Goal: Information Seeking & Learning: Learn about a topic

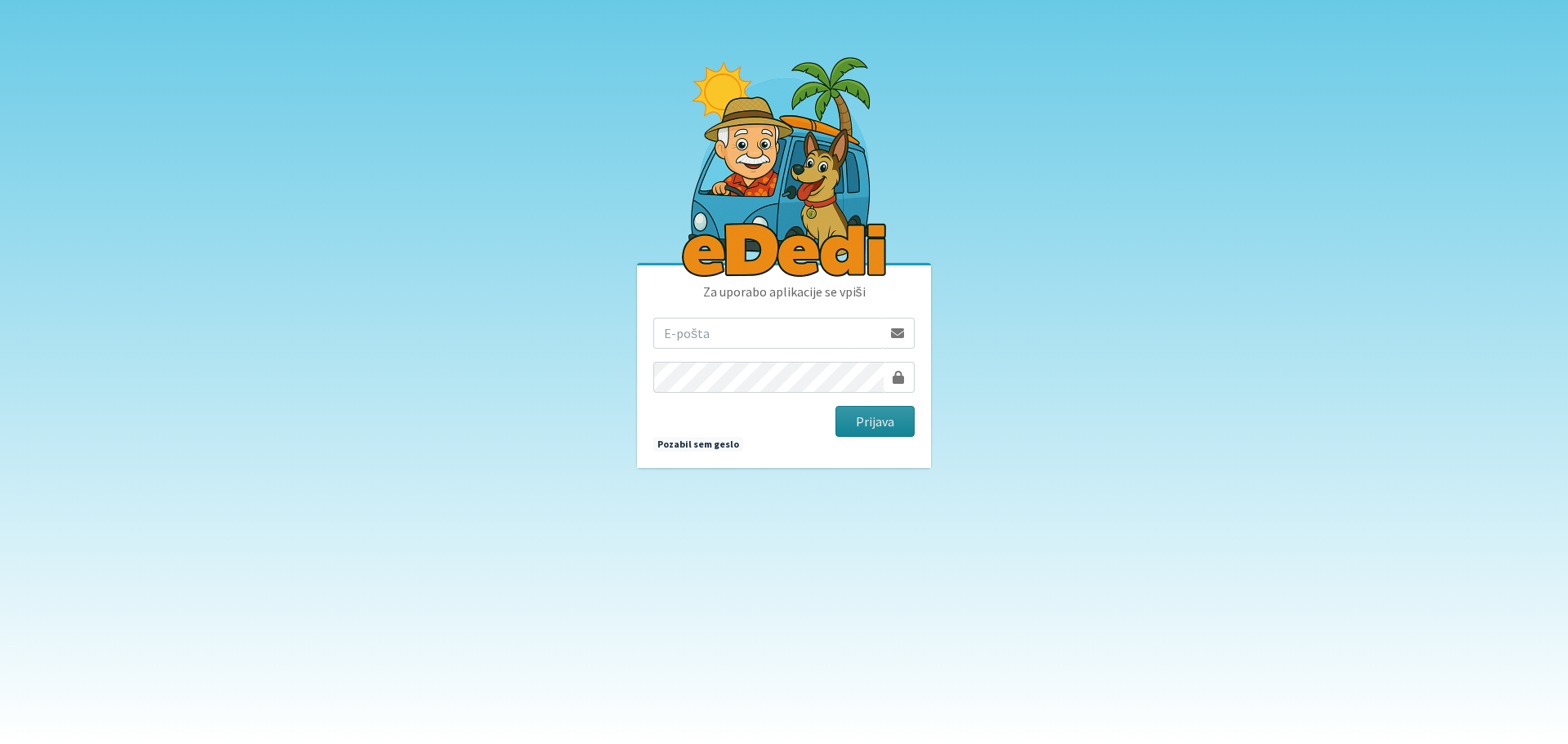
type input "[EMAIL_ADDRESS][PERSON_NAME][DOMAIN_NAME]"
click at [878, 429] on button "Prijava" at bounding box center [875, 421] width 79 height 31
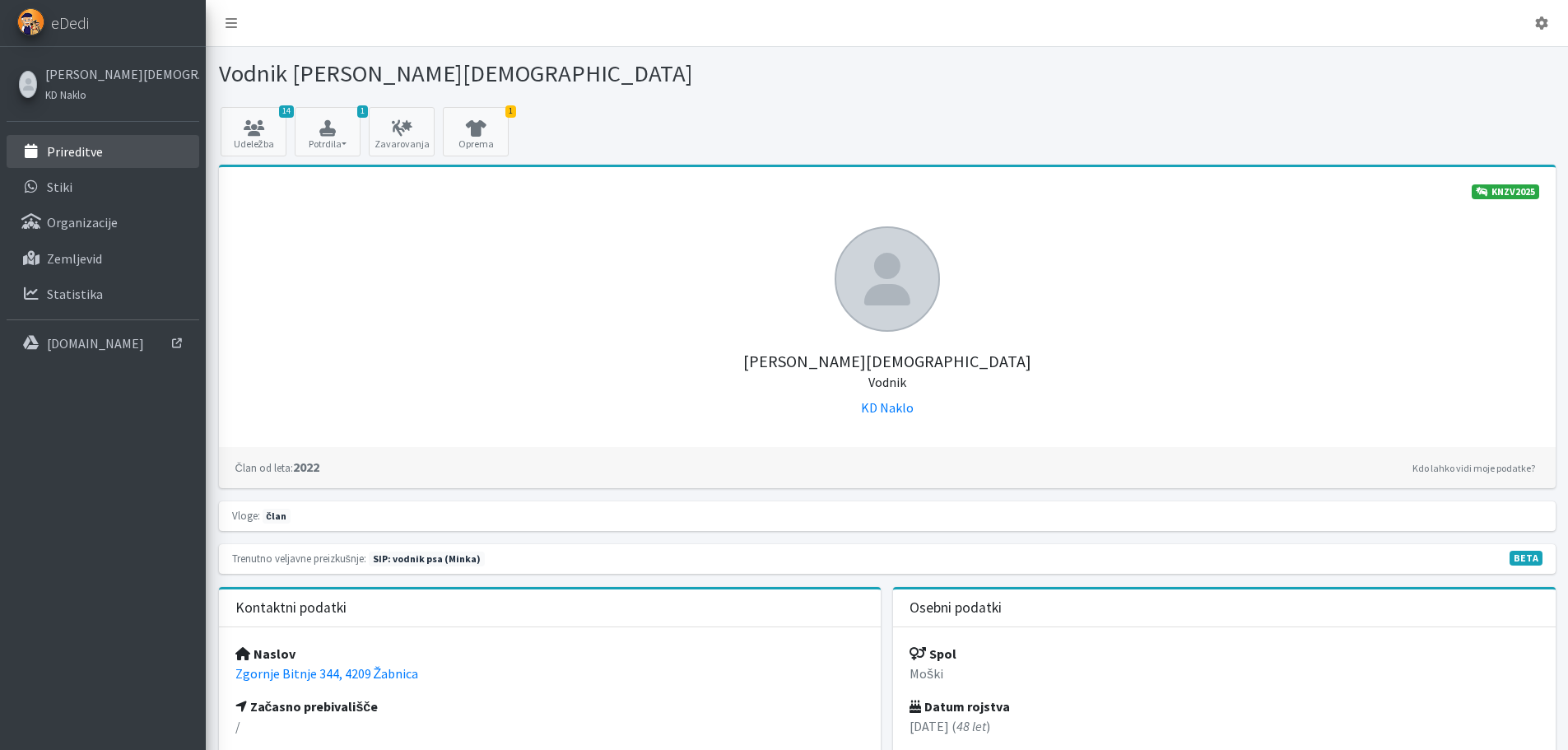
click at [76, 146] on p "Prireditve" at bounding box center [74, 152] width 56 height 16
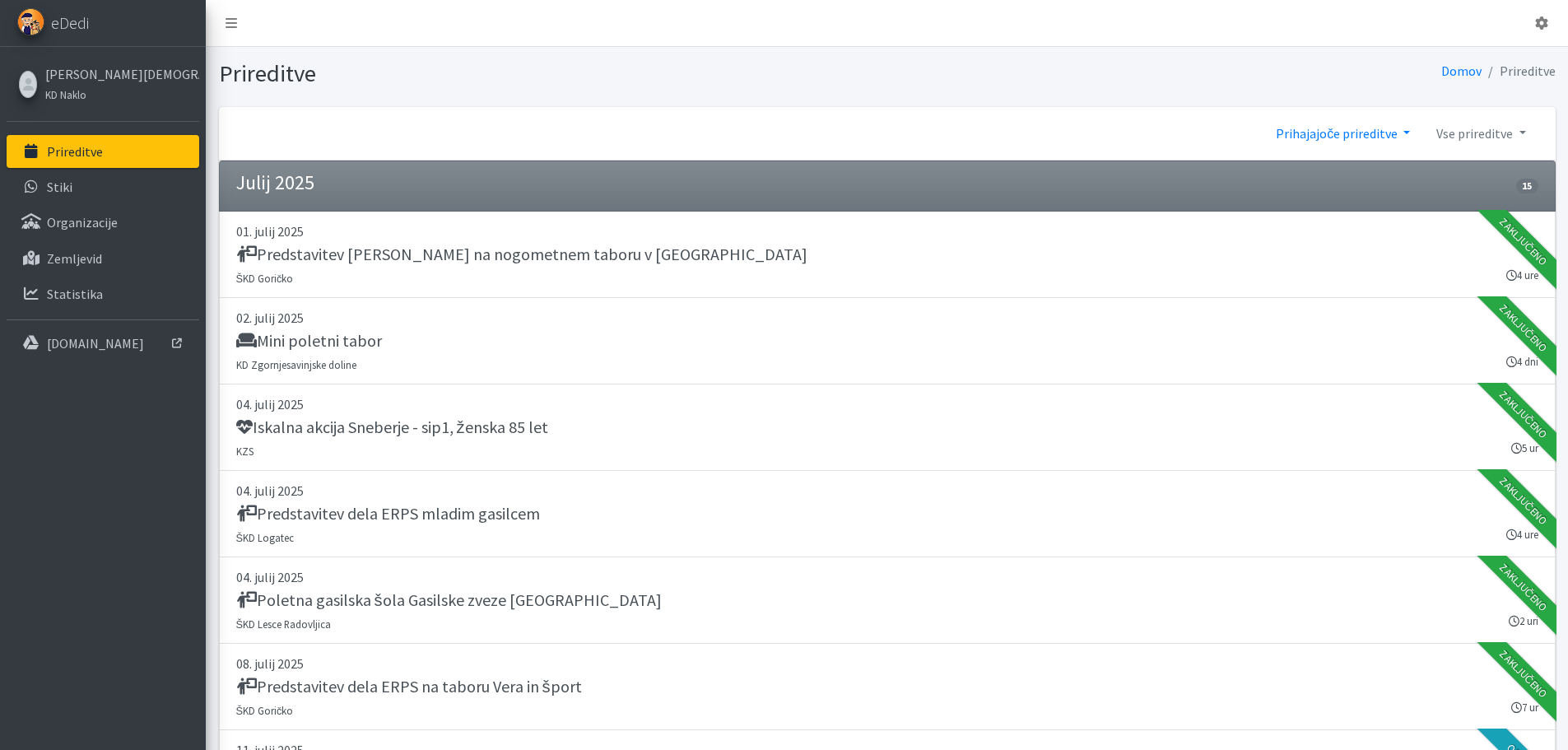
click at [1354, 138] on link "Prihajajoče prireditve" at bounding box center [1343, 133] width 161 height 33
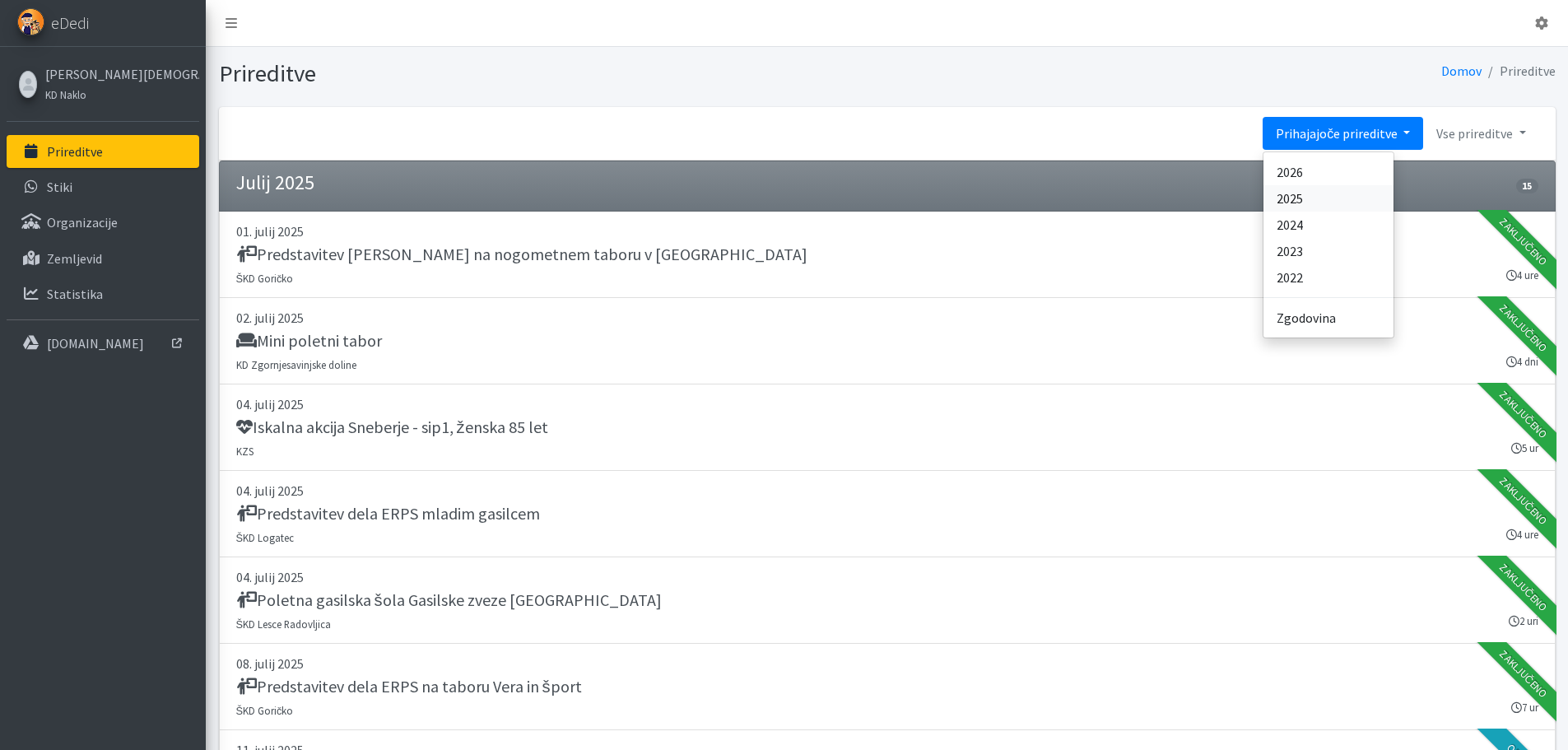
click at [1314, 201] on link "2025" at bounding box center [1328, 198] width 130 height 26
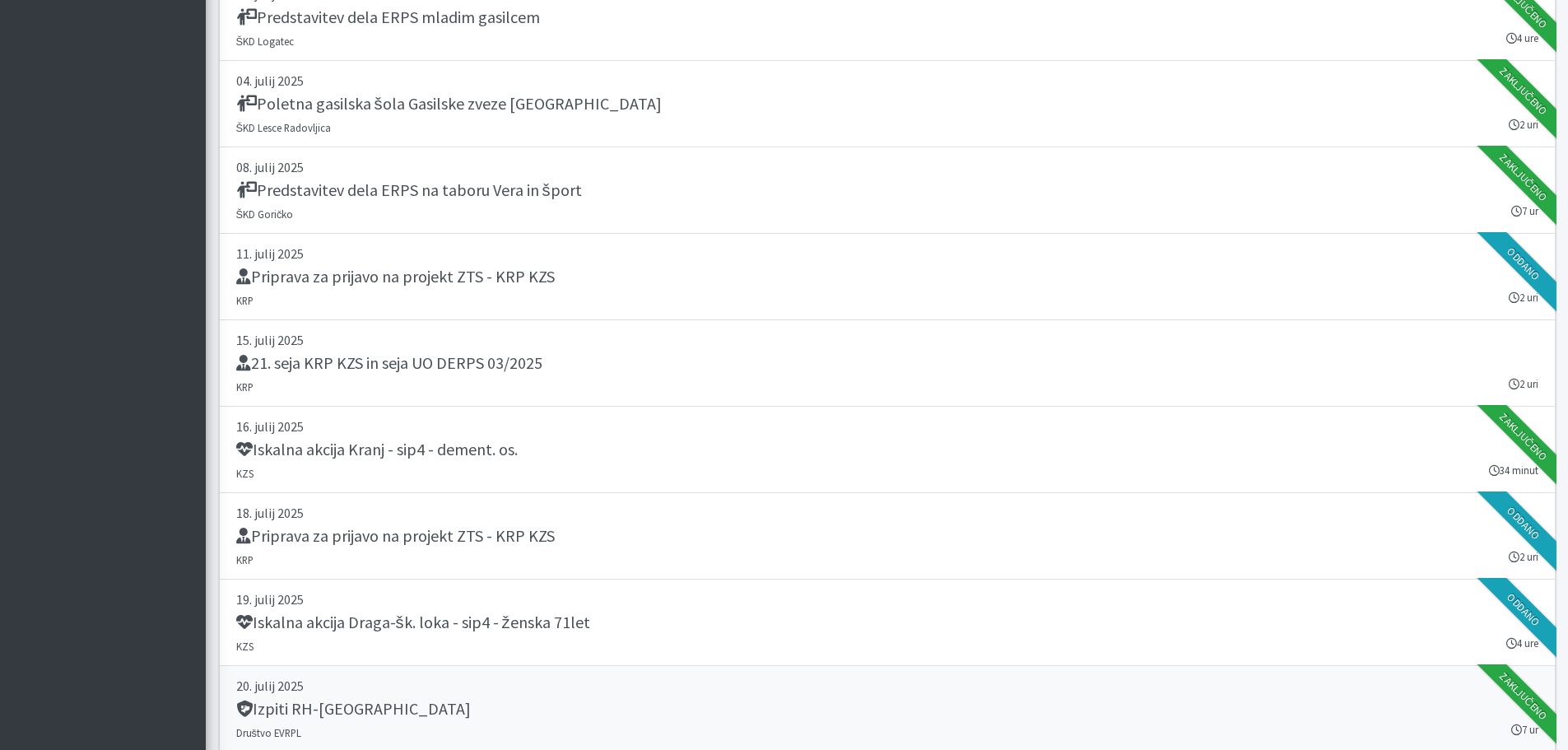
scroll to position [16593, 0]
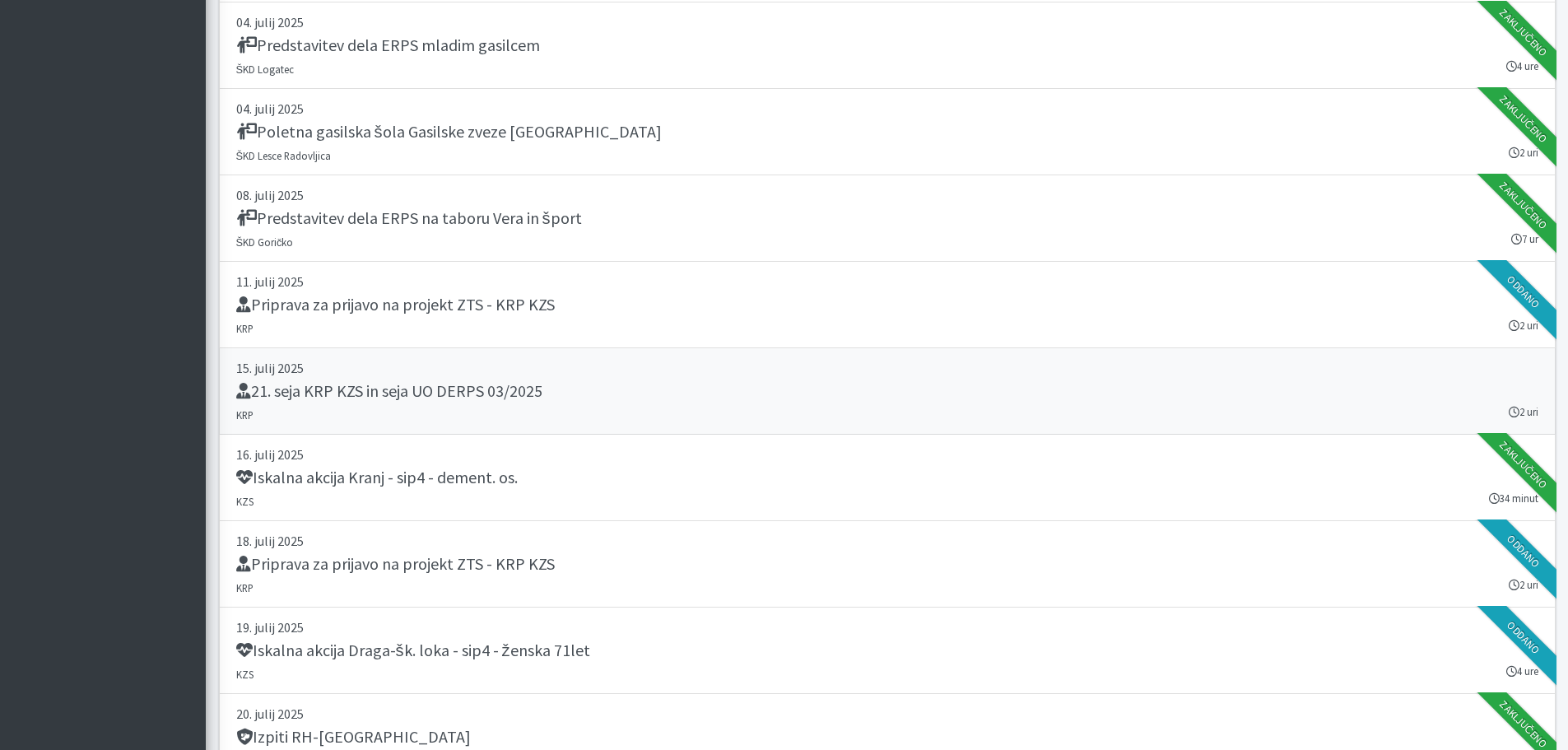
click at [516, 391] on h5 "21. seja KRP KZS in seja UO DERPS 03/2025" at bounding box center [389, 391] width 306 height 20
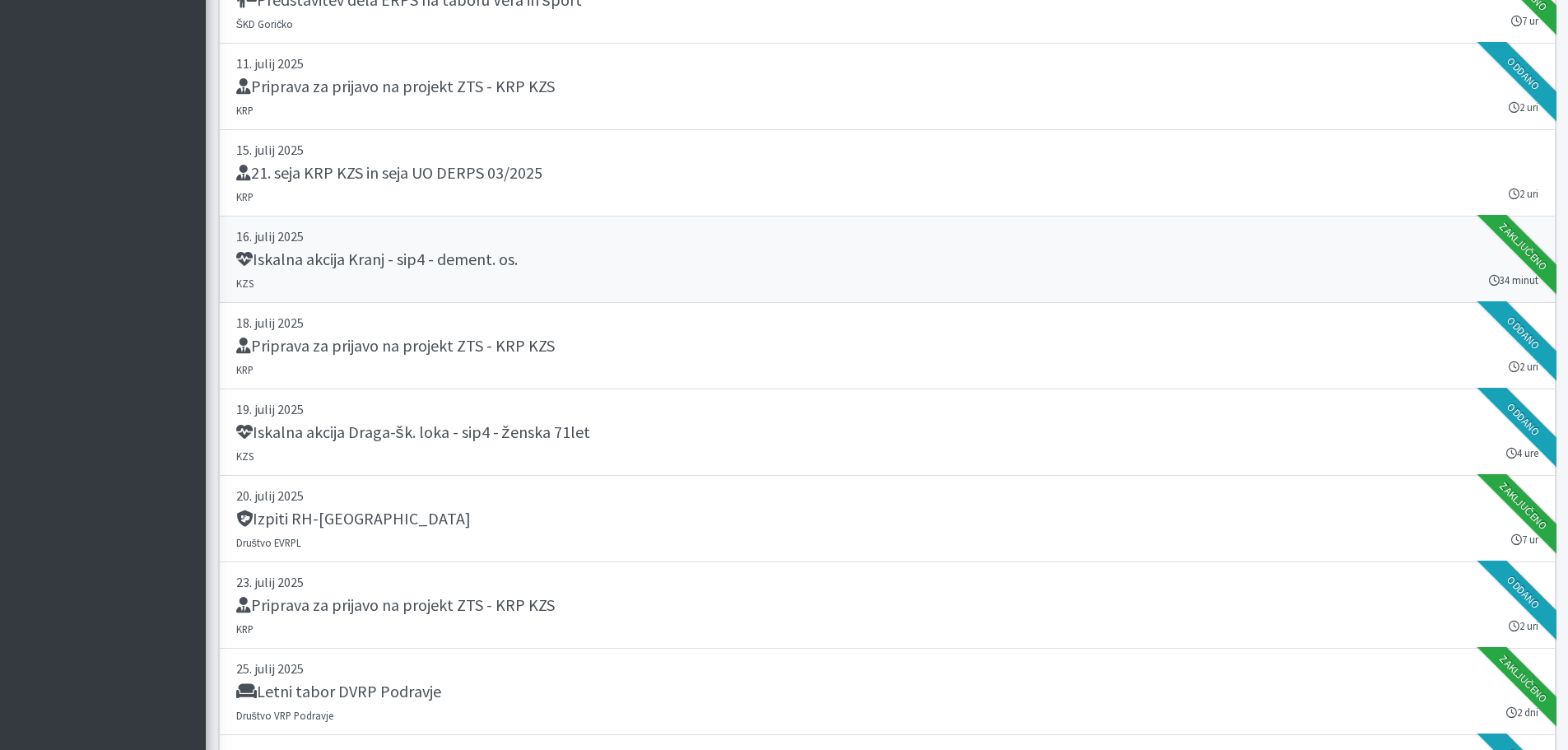
scroll to position [16841, 0]
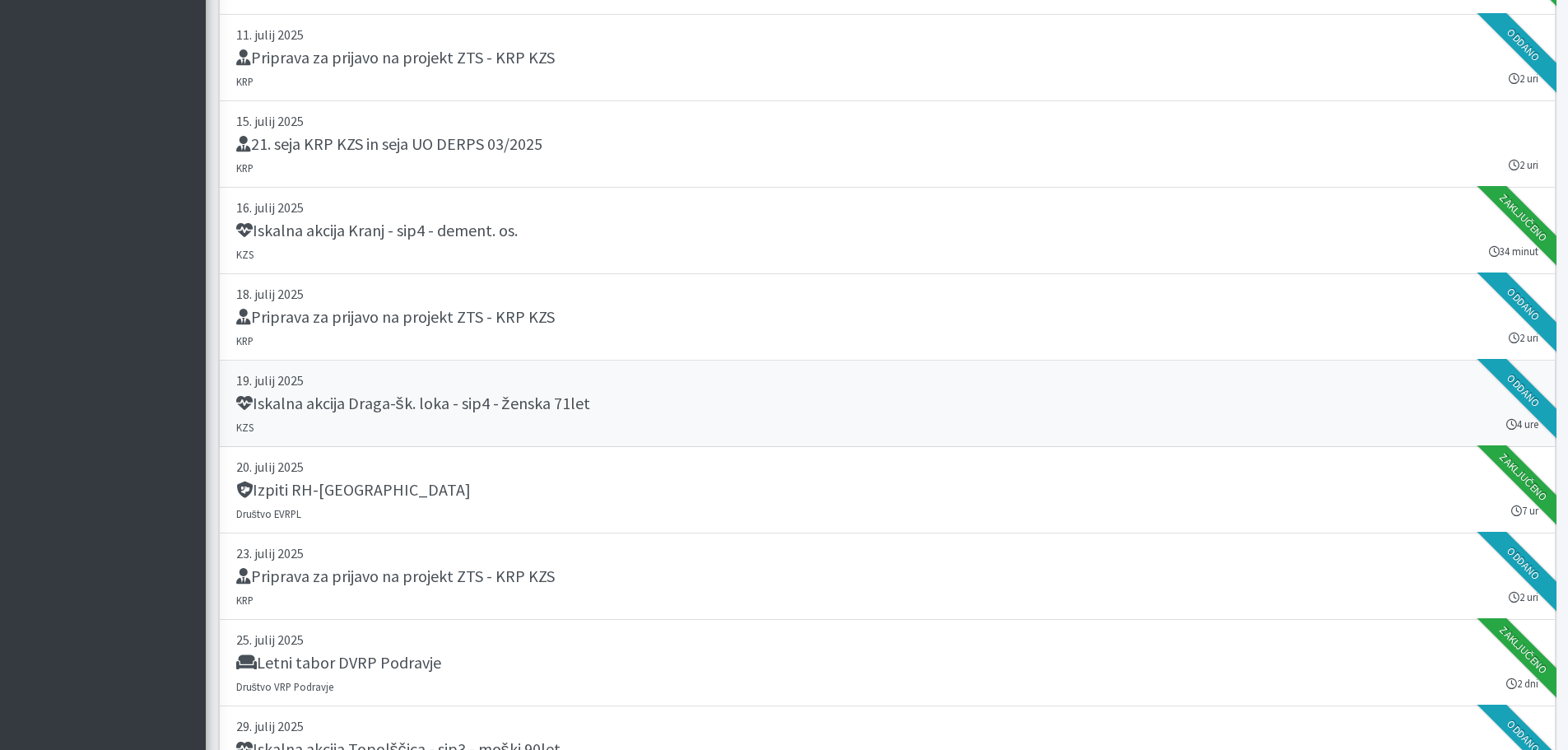
click at [535, 403] on h5 "Iskalna akcija Draga-šk. loka - sip4 - ženska 71let" at bounding box center [414, 404] width 354 height 20
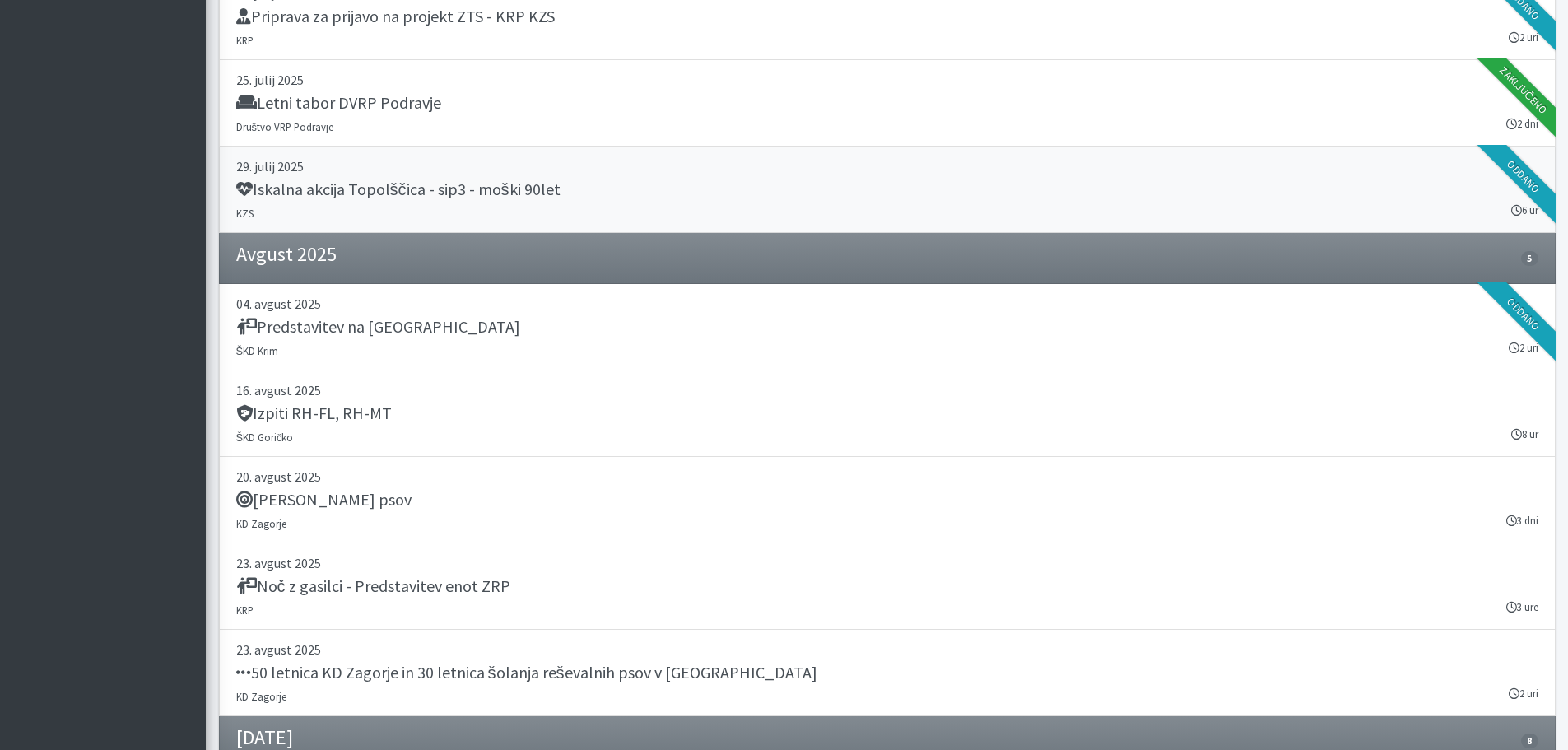
scroll to position [17417, 0]
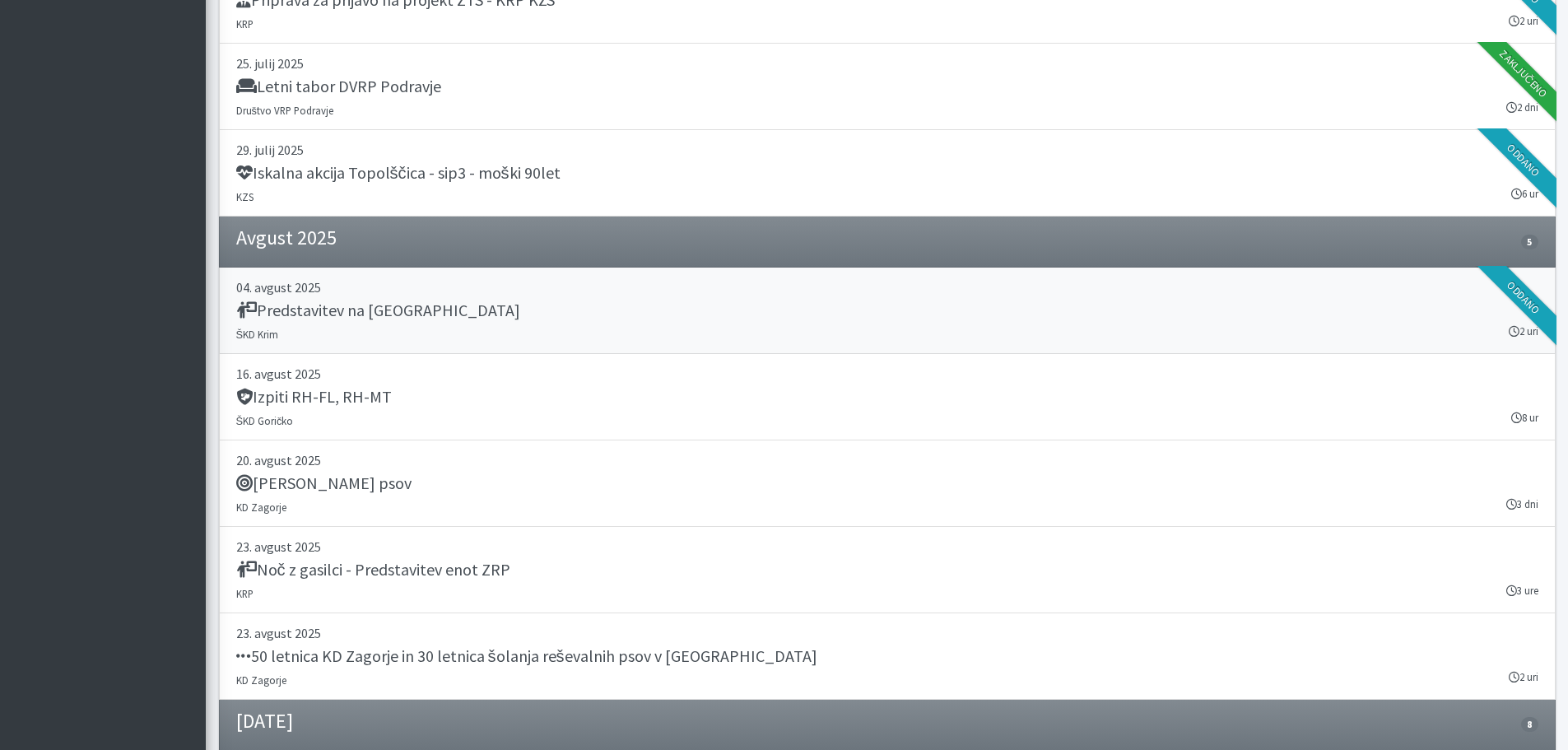
click at [446, 318] on h5 "Predstavitev na Oratoriju Dolsko" at bounding box center [378, 311] width 284 height 20
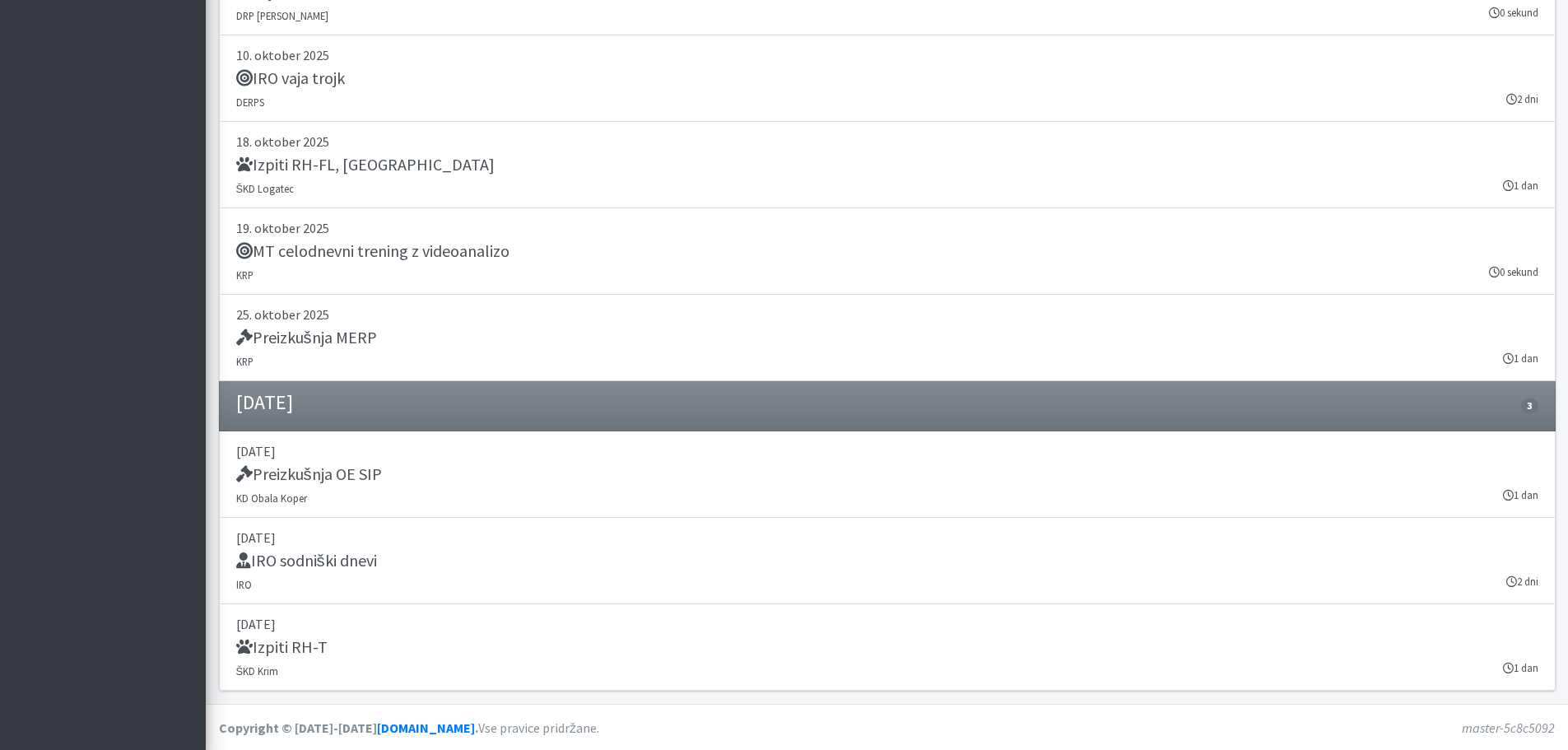
scroll to position [19049, 0]
